Goal: Book appointment/travel/reservation

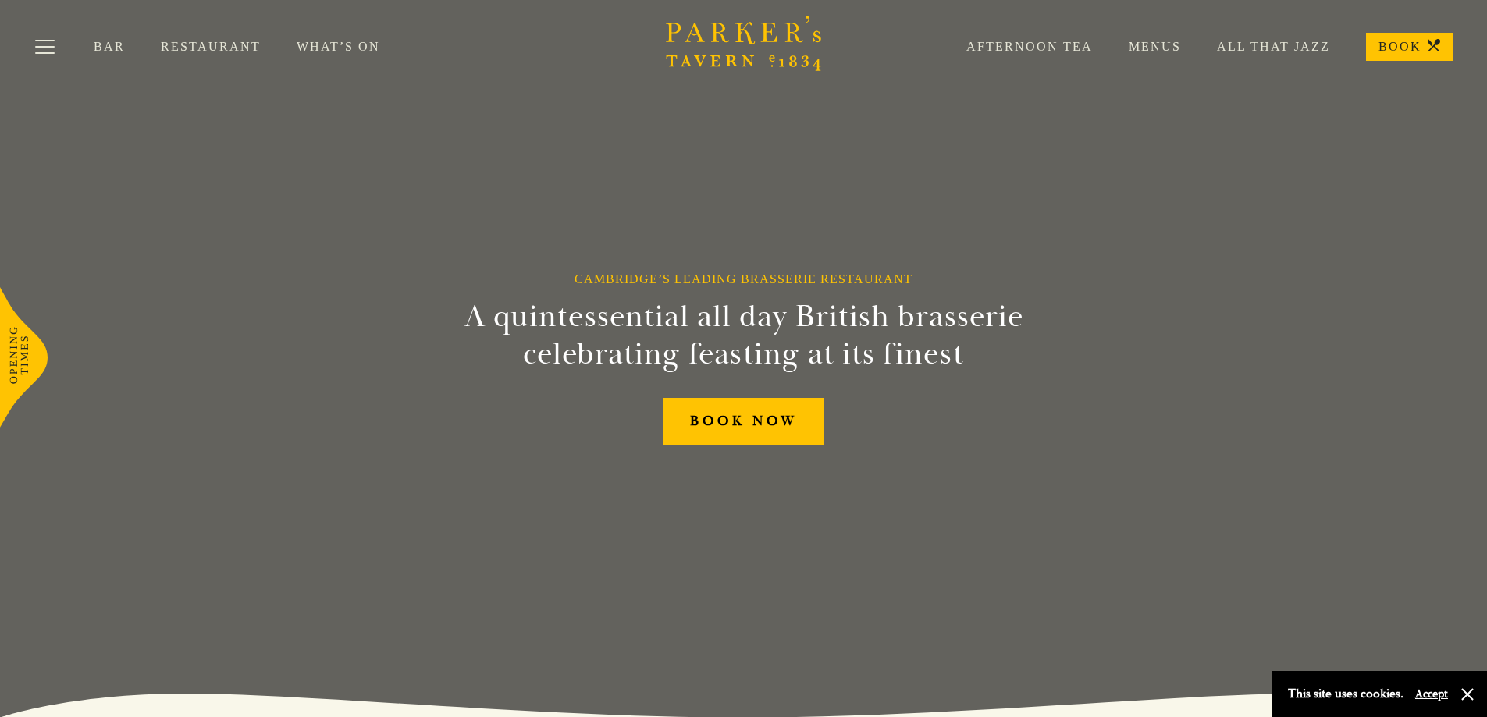
click at [1046, 46] on link "Afternoon Tea" at bounding box center [1011, 47] width 162 height 16
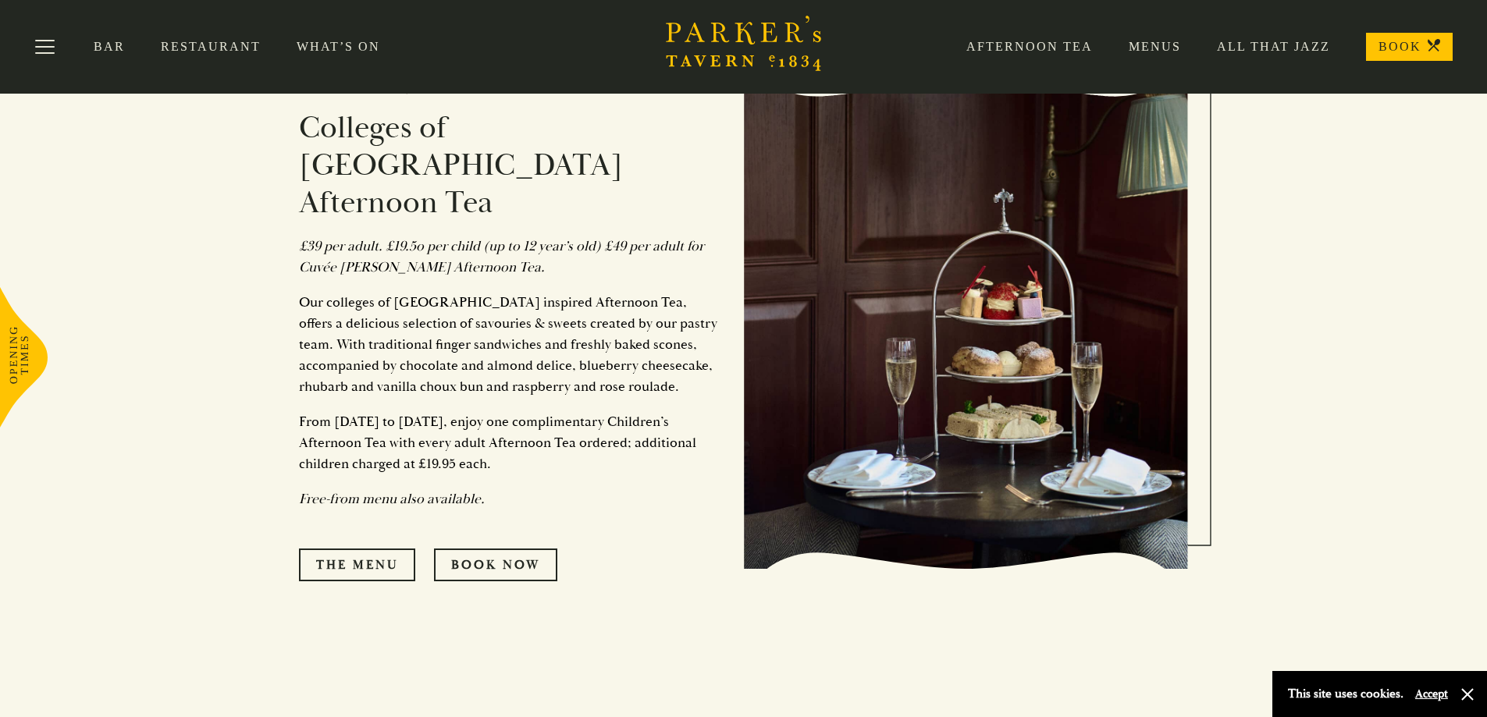
scroll to position [780, 0]
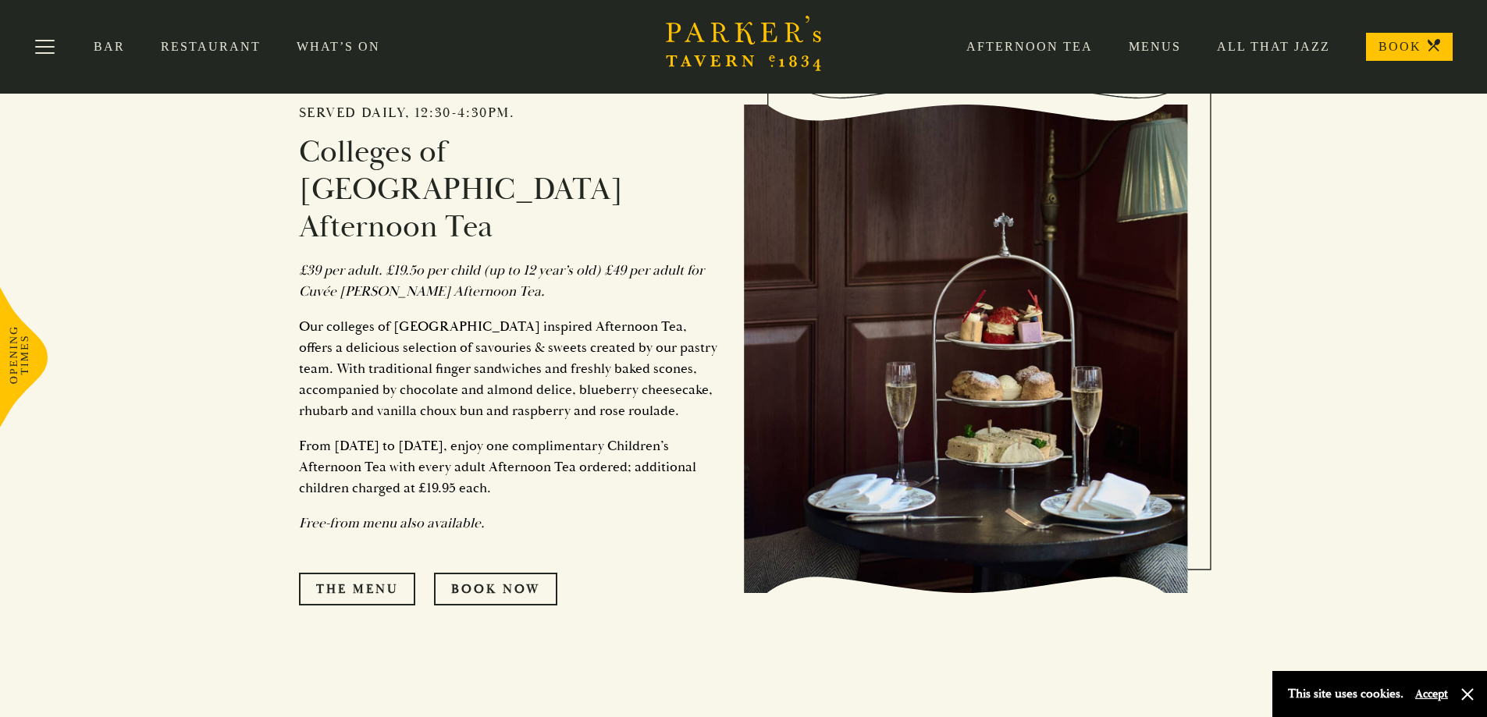
click at [503, 513] on p "Free-from menu also available." at bounding box center [509, 523] width 421 height 21
drag, startPoint x: 507, startPoint y: 109, endPoint x: 304, endPoint y: 115, distance: 203.7
click at [304, 115] on h2 "Served daily, 12:30-4:30pm." at bounding box center [509, 113] width 421 height 17
click at [168, 293] on section "Served daily, 12:30-4:30pm. Colleges of Cambridge Afternoon Tea £39 per adult. …" at bounding box center [743, 662] width 1487 height 1450
